Goal: Find specific page/section: Find specific page/section

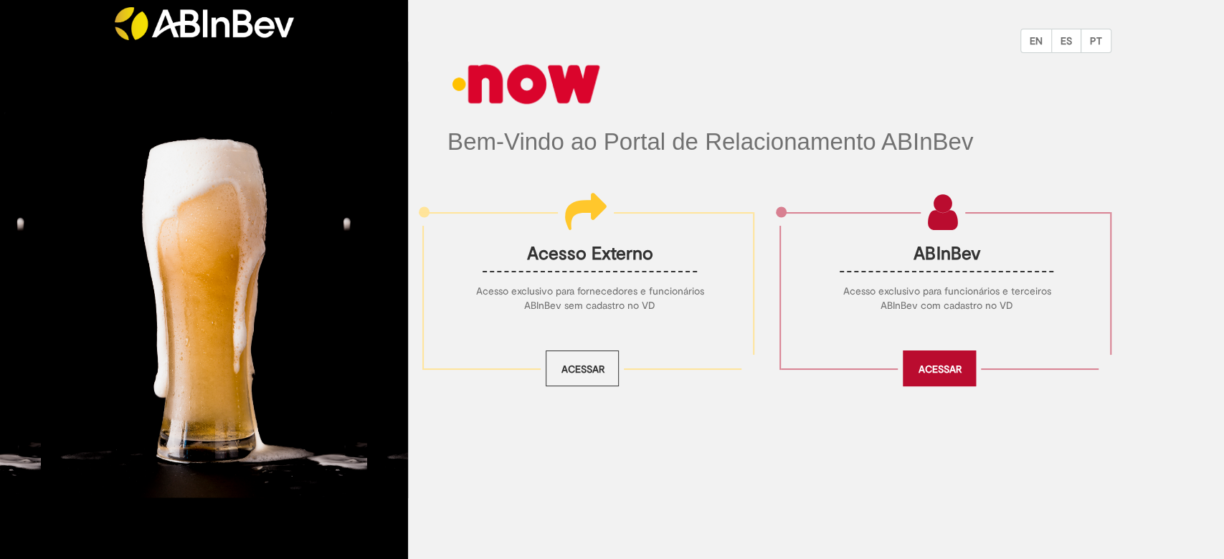
click at [903, 364] on link "Acessar" at bounding box center [939, 369] width 73 height 36
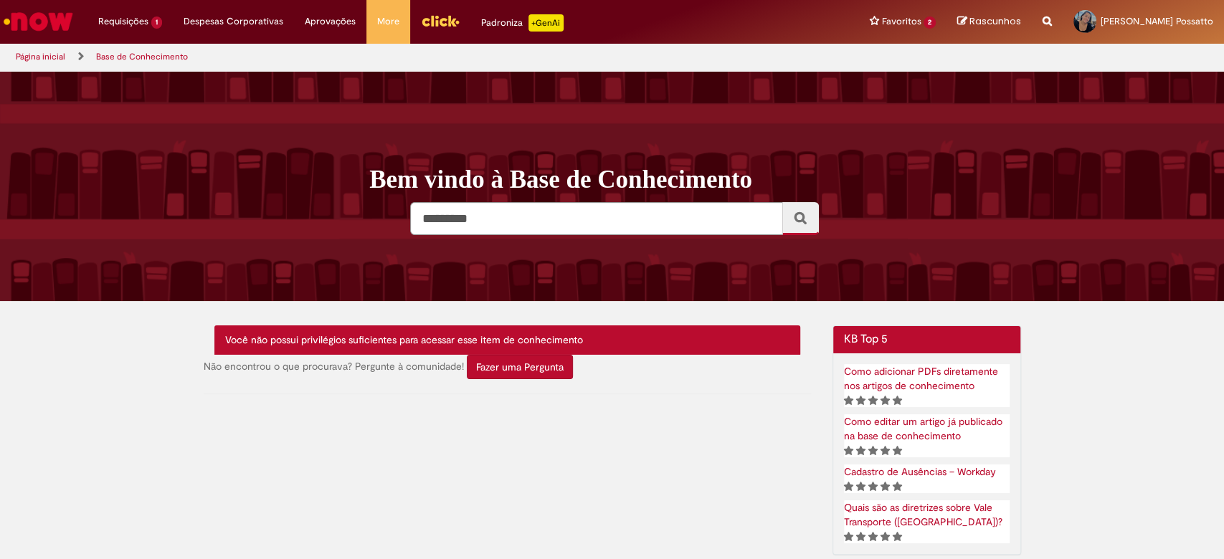
click at [33, 20] on img "Ir para a Homepage" at bounding box center [38, 21] width 74 height 29
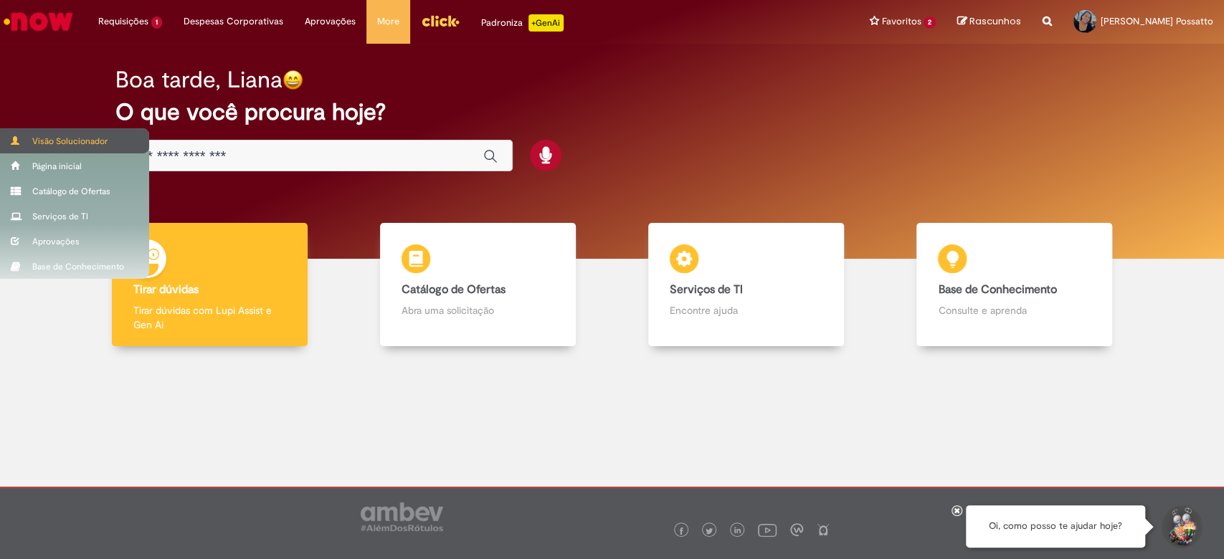
click at [43, 139] on div "Visão Solucionador" at bounding box center [74, 140] width 149 height 25
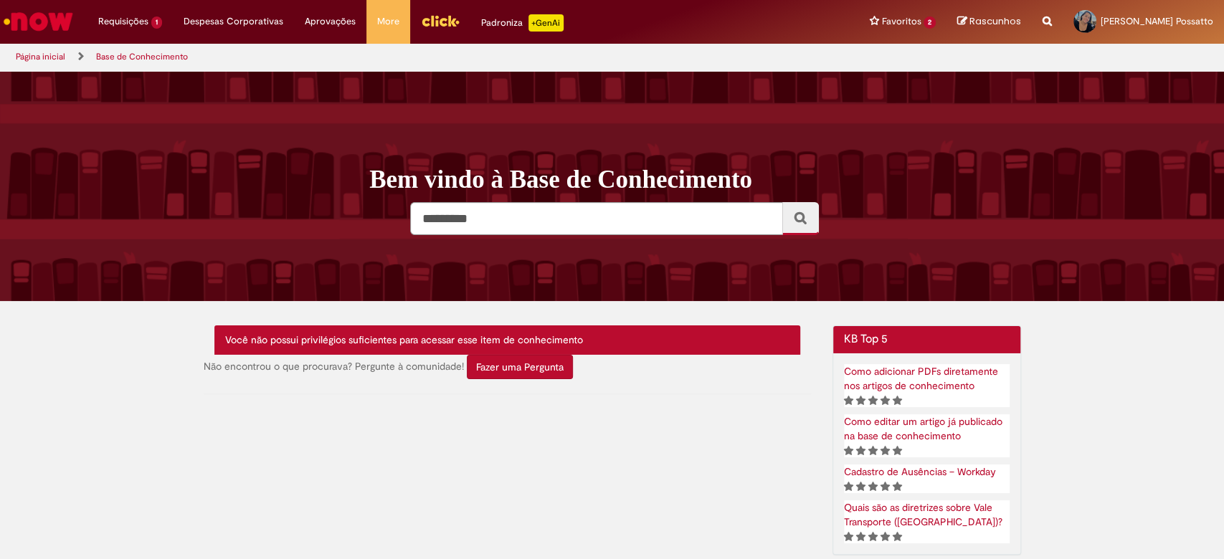
click at [429, 13] on img "Menu Cabeçalho" at bounding box center [440, 21] width 39 height 22
